Goal: Information Seeking & Learning: Find specific page/section

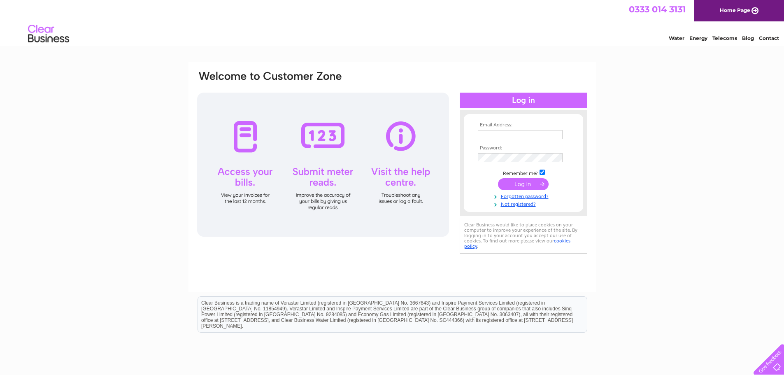
type input "[PERSON_NAME][EMAIL_ADDRESS][DOMAIN_NAME]"
click at [513, 185] on input "submit" at bounding box center [523, 184] width 51 height 12
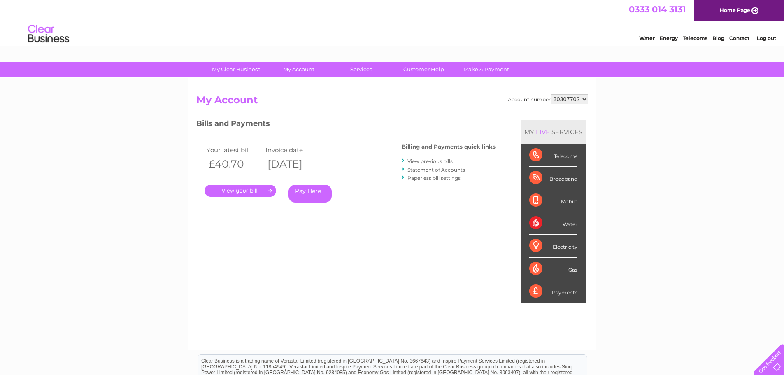
click at [570, 98] on select "30307702 30308323" at bounding box center [569, 99] width 37 height 10
select select "30308323"
click at [551, 94] on select "30307702 30308323" at bounding box center [569, 99] width 37 height 10
click at [417, 71] on link "Customer Help" at bounding box center [424, 69] width 68 height 15
